Goal: Book appointment/travel/reservation

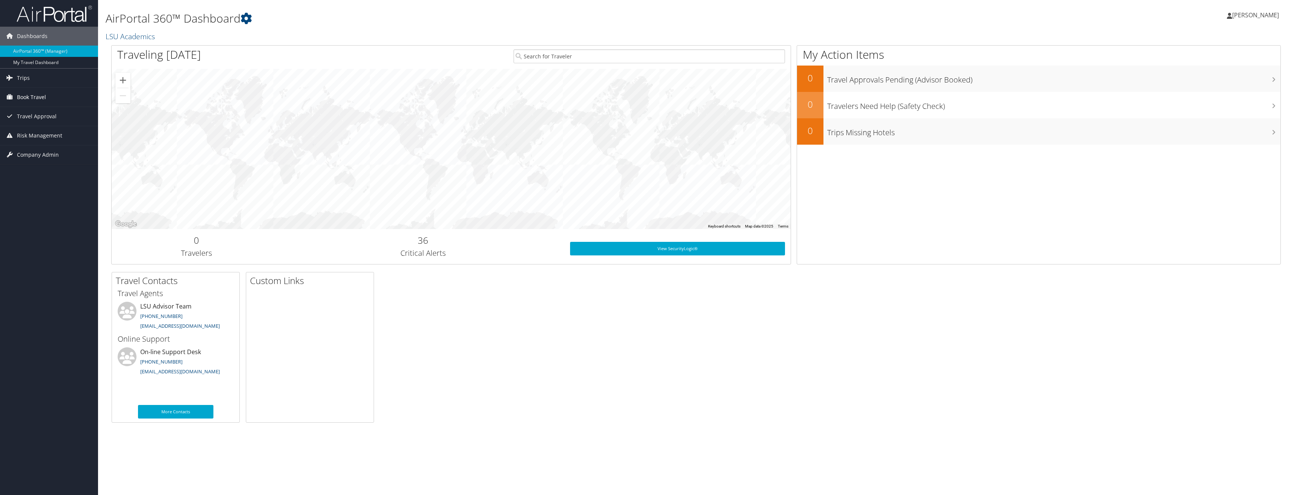
click at [34, 95] on span "Book Travel" at bounding box center [31, 97] width 29 height 19
click at [41, 119] on link "Book/Manage Online Trips" at bounding box center [49, 123] width 98 height 11
